Goal: Task Accomplishment & Management: Complete application form

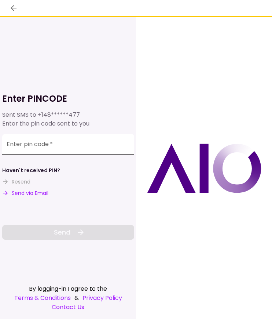
click at [65, 143] on input "Enter pin code   *" at bounding box center [68, 144] width 132 height 21
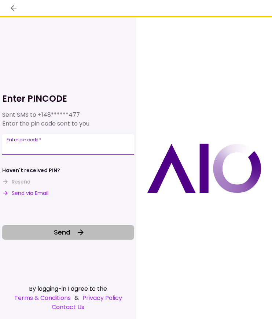
type input "******"
click at [70, 235] on button "Send" at bounding box center [68, 232] width 132 height 15
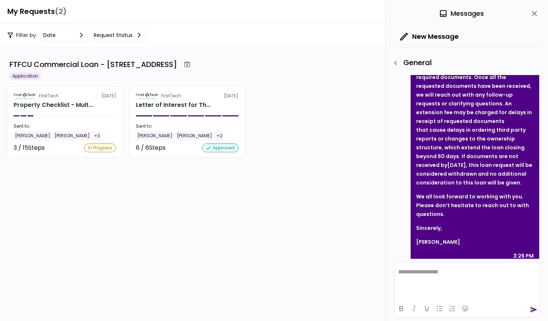
scroll to position [429, 0]
